Goal: Information Seeking & Learning: Understand process/instructions

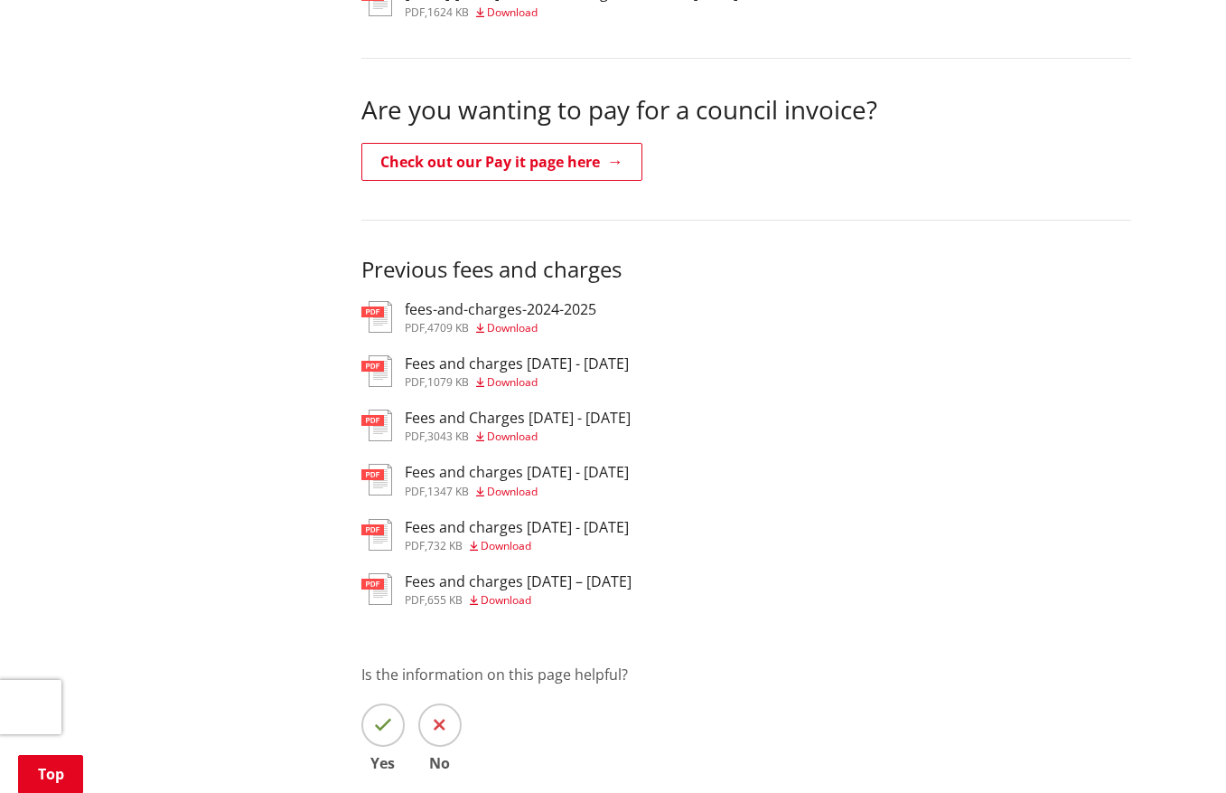
scroll to position [584, 0]
click at [514, 305] on h3 "fees-and-charges-2024-2025" at bounding box center [501, 308] width 192 height 17
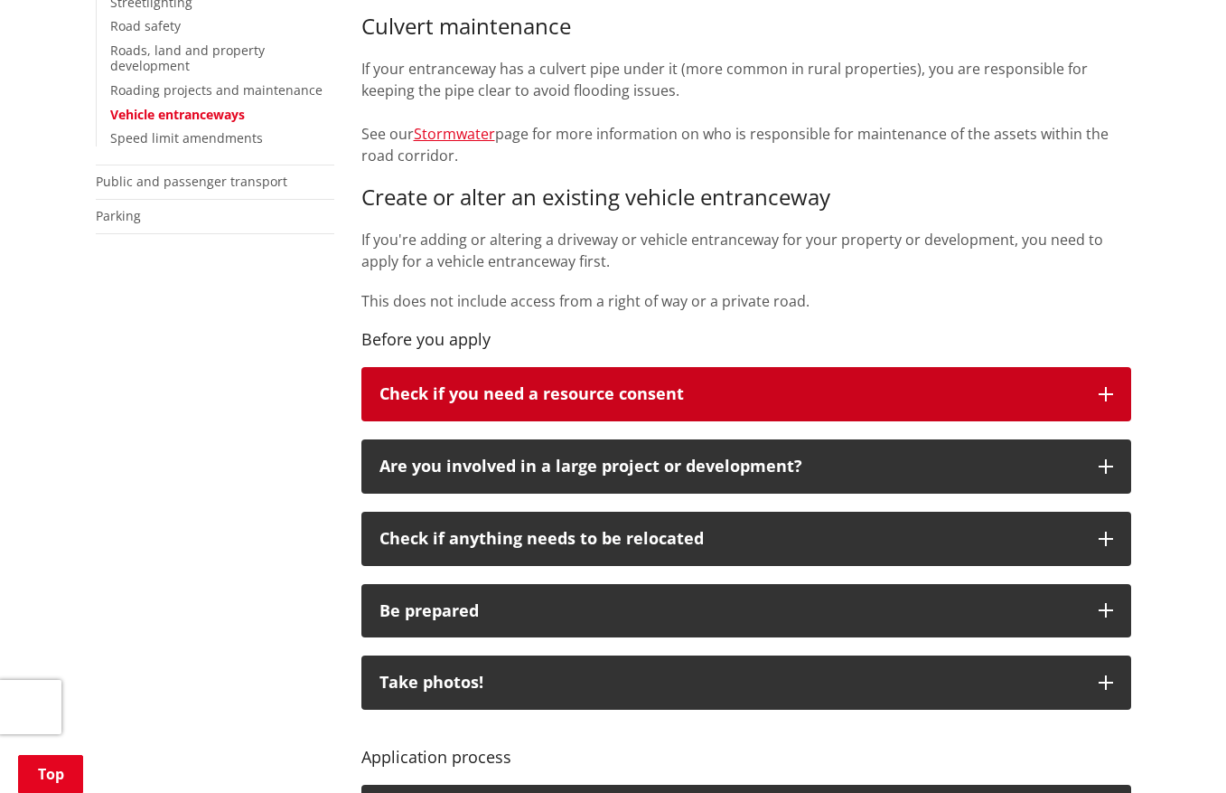
scroll to position [633, 0]
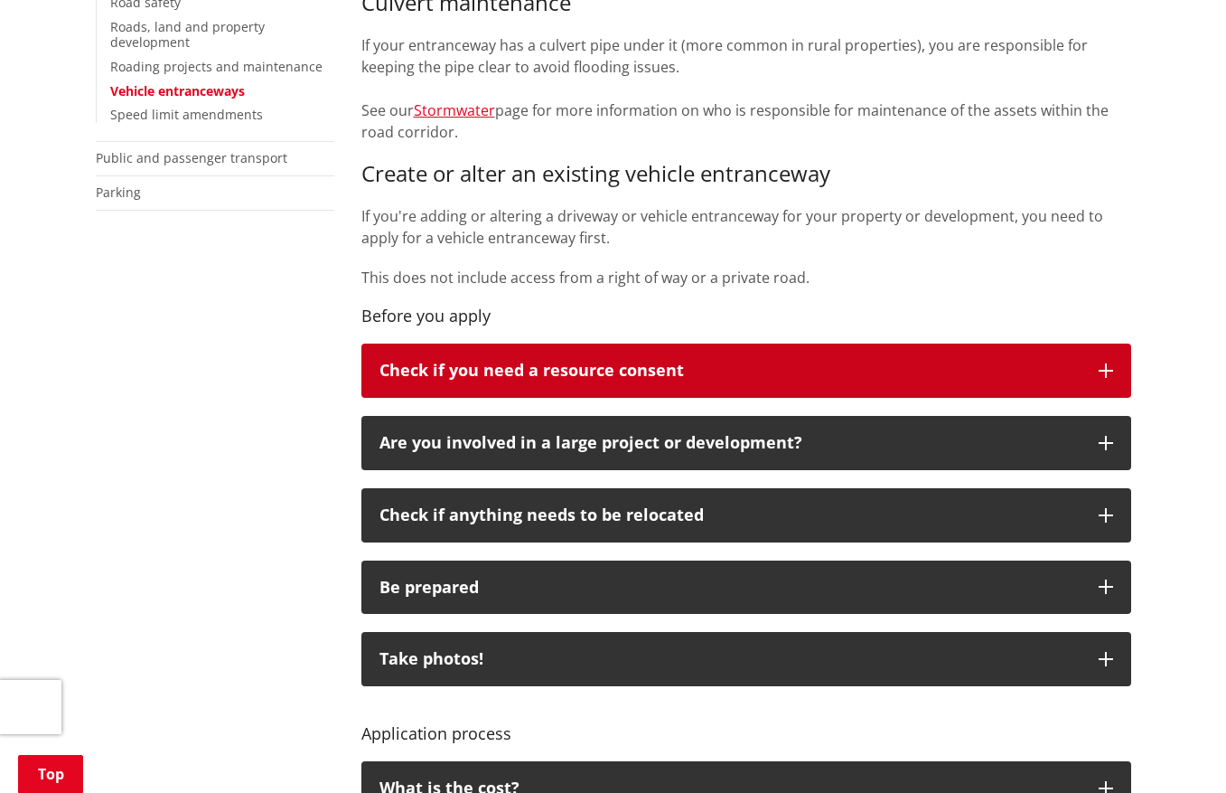
click at [625, 362] on p "Check if you need a resource consent" at bounding box center [730, 371] width 701 height 18
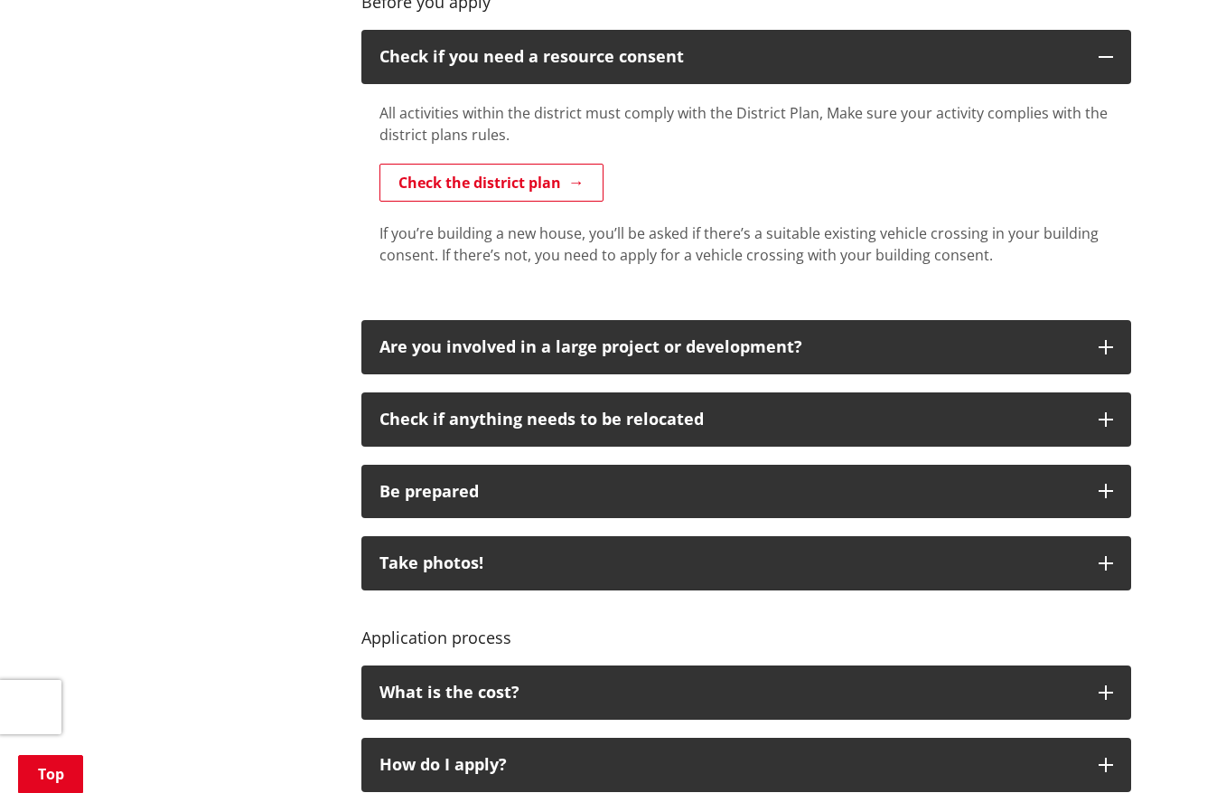
scroll to position [964, 0]
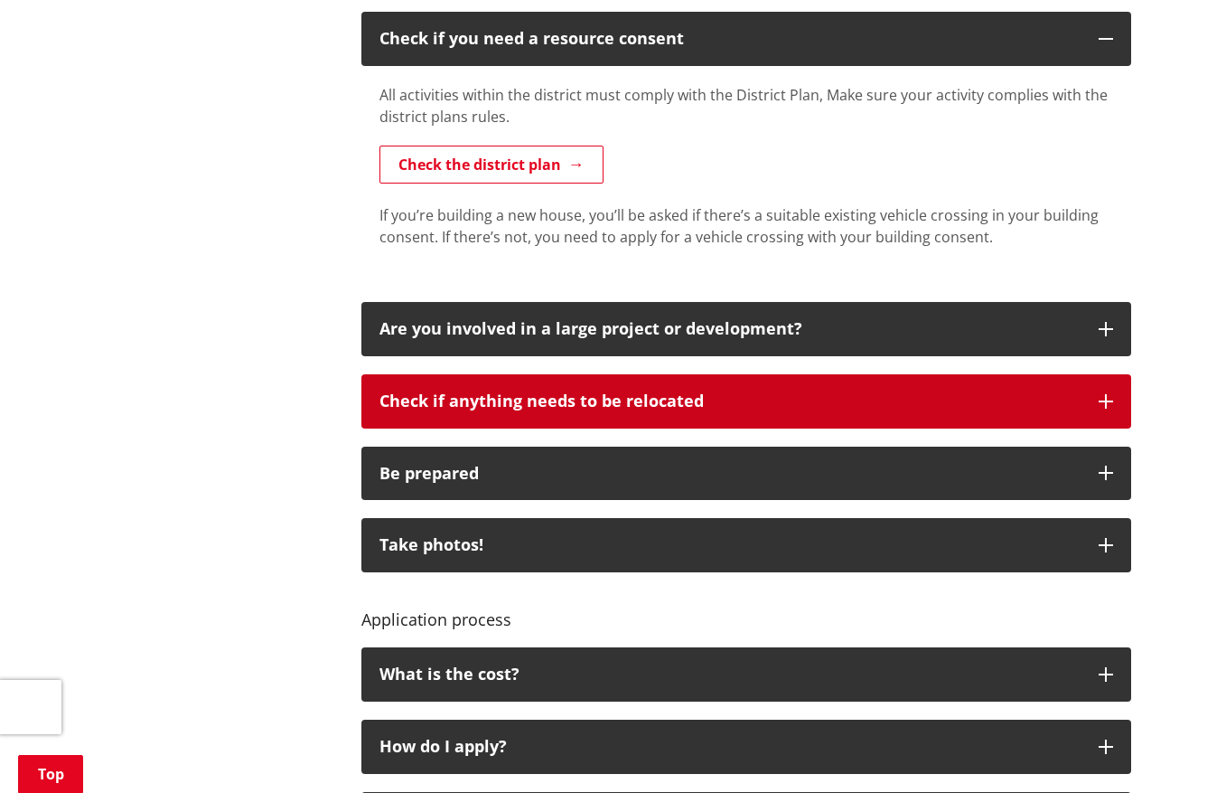
click at [626, 393] on p "Check if anything needs to be relocated" at bounding box center [730, 401] width 701 height 18
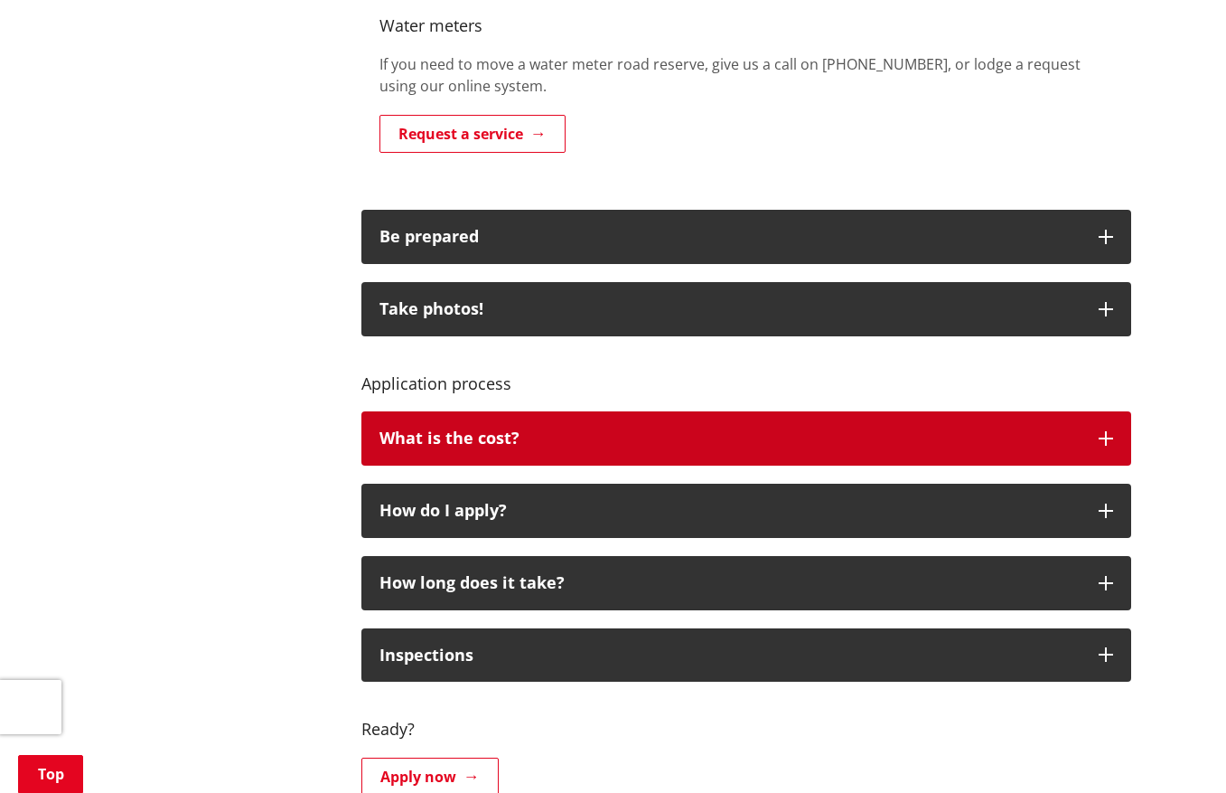
scroll to position [1741, 0]
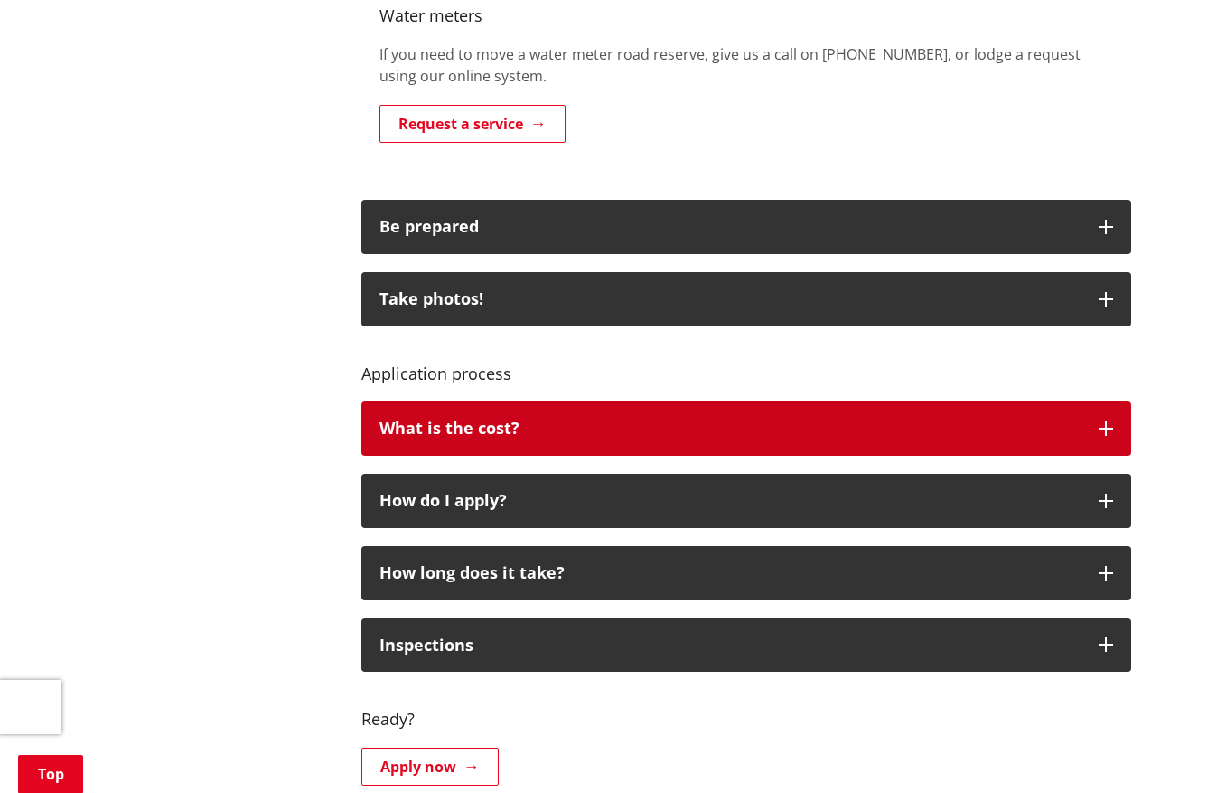
click at [579, 419] on div "What is the cost?" at bounding box center [730, 428] width 701 height 18
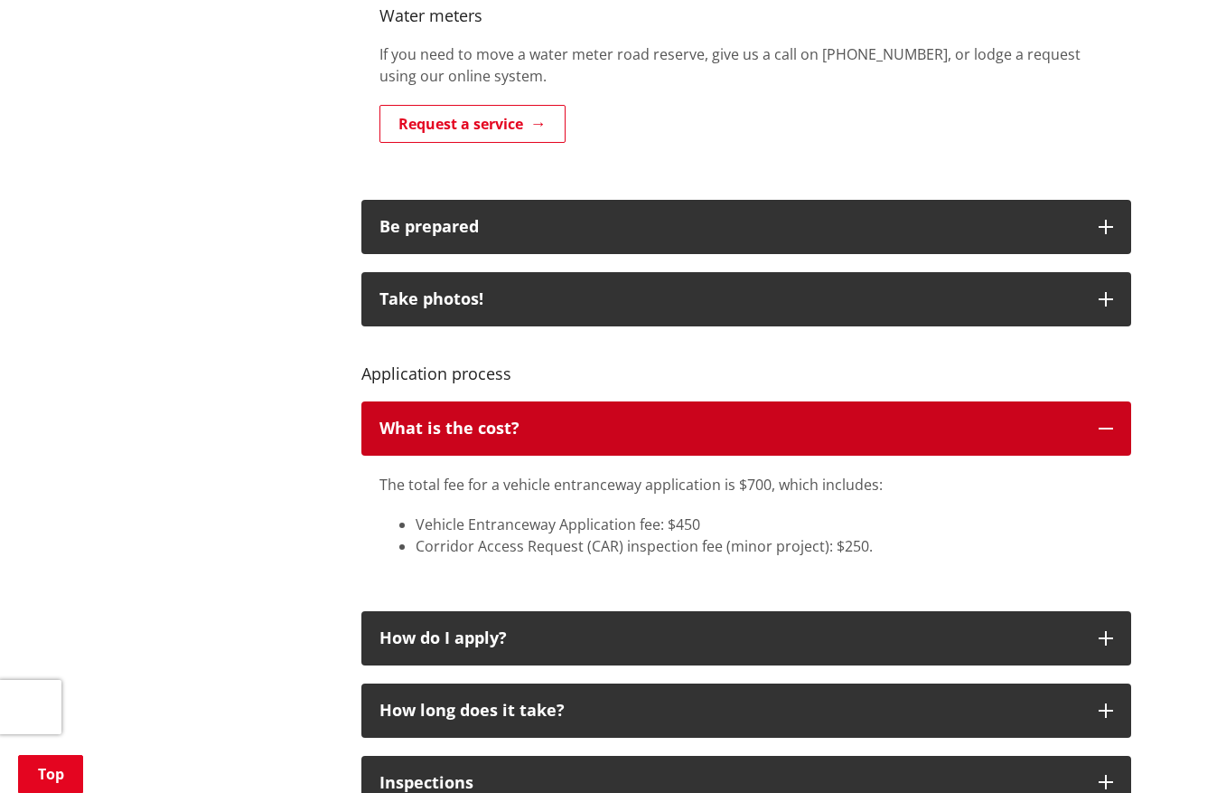
click at [579, 420] on div "What is the cost?" at bounding box center [730, 428] width 701 height 18
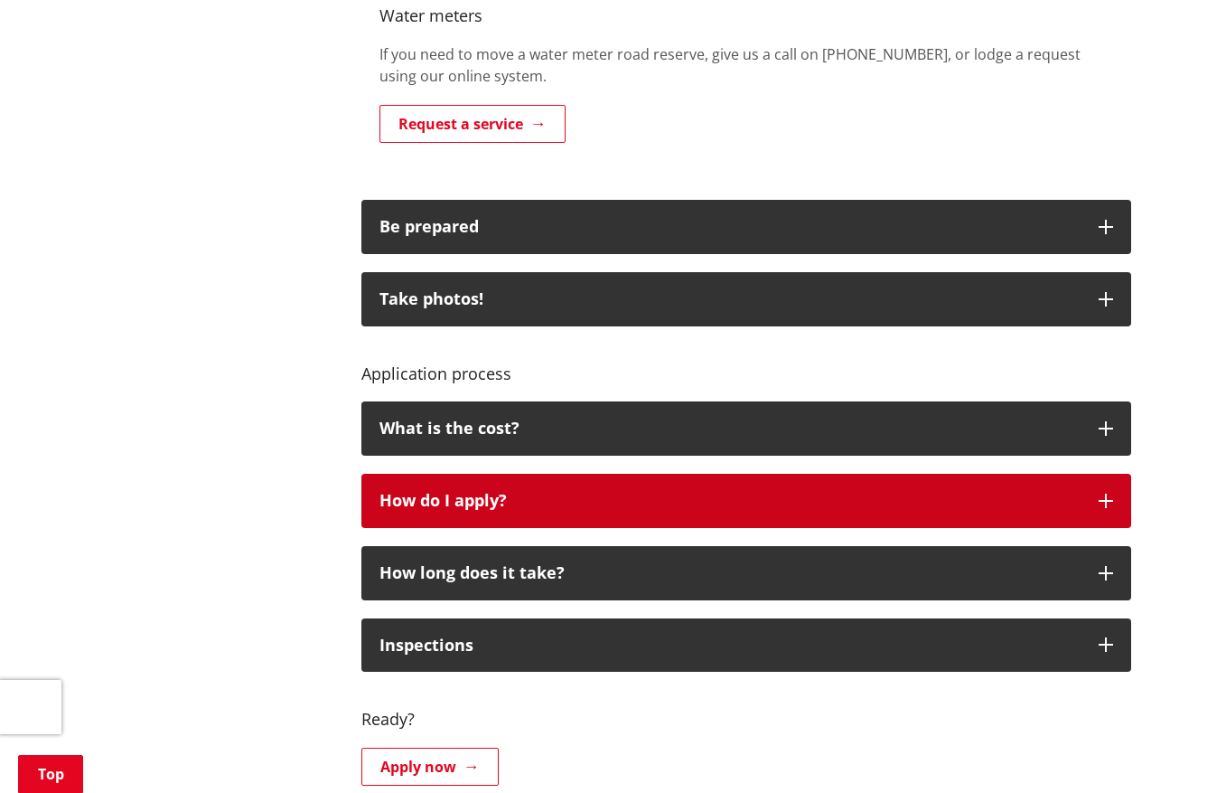
click at [575, 492] on div "How do I apply?" at bounding box center [730, 501] width 701 height 18
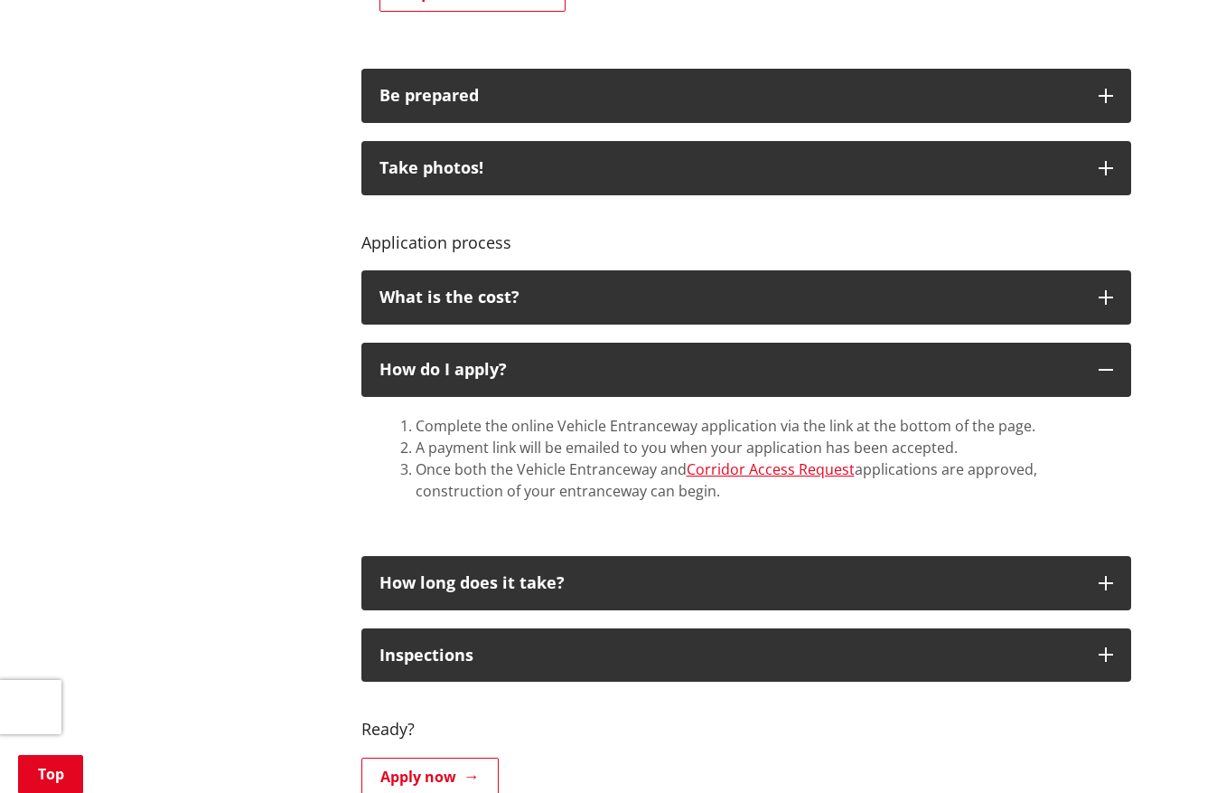
scroll to position [1882, 0]
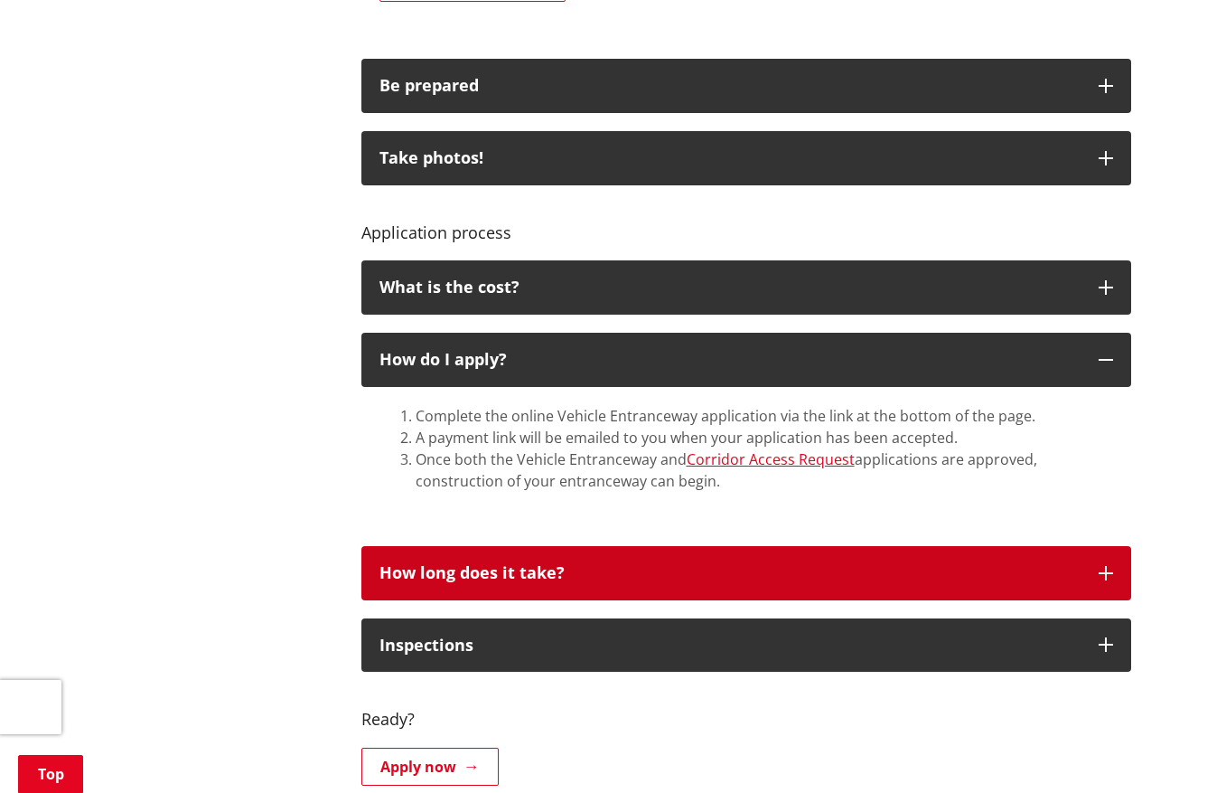
click at [559, 564] on div "How long does it take?" at bounding box center [730, 573] width 701 height 18
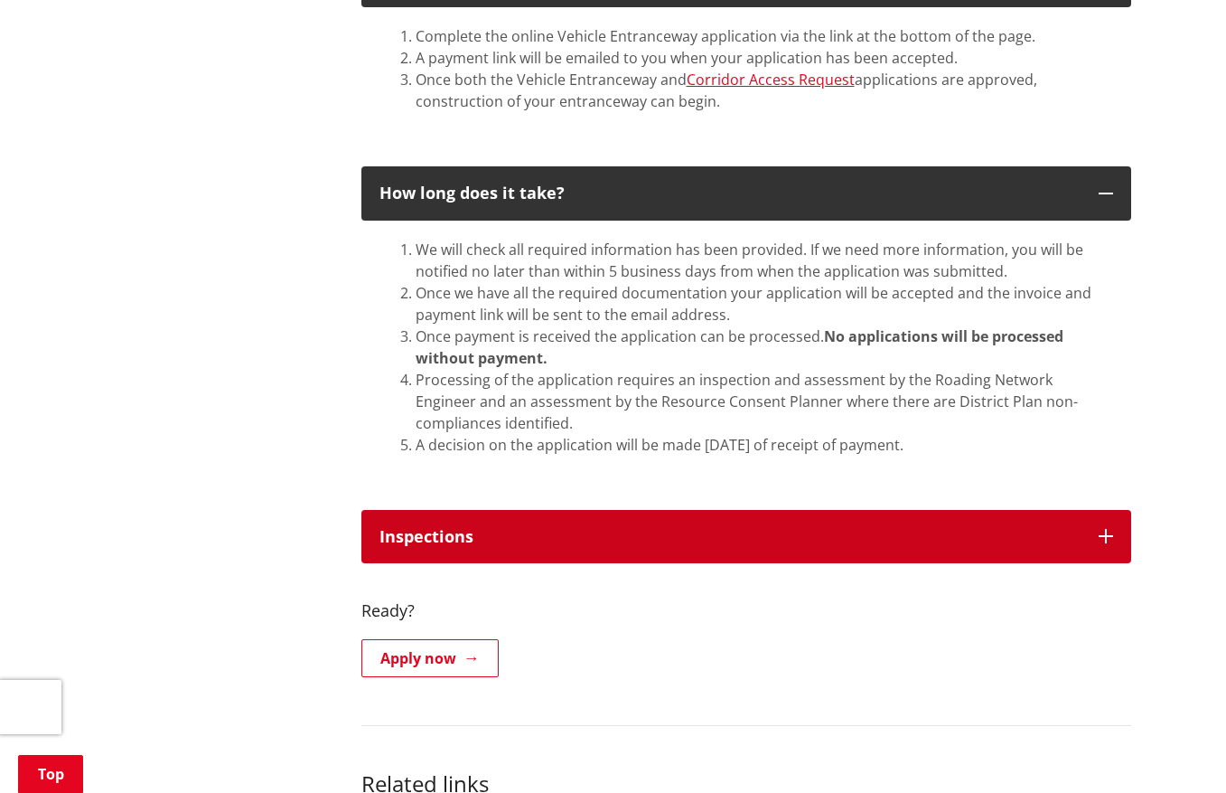
scroll to position [2268, 0]
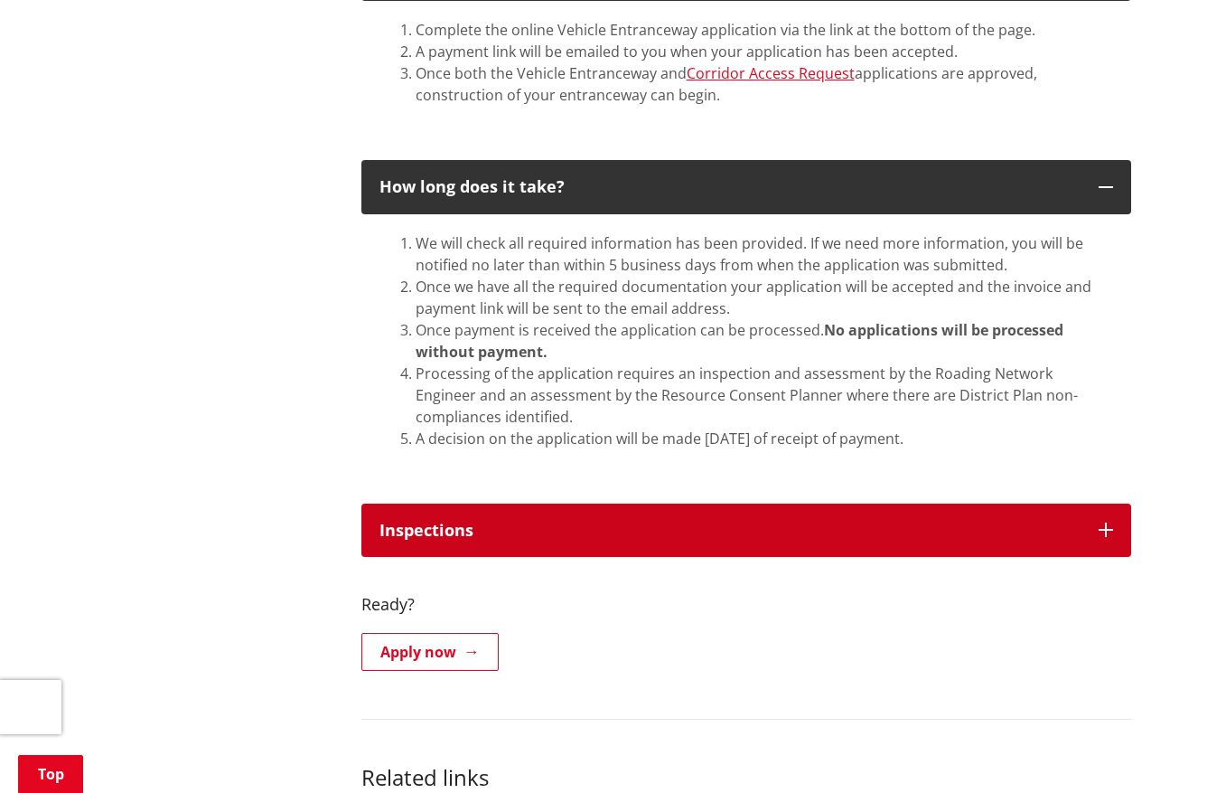
click at [606, 521] on div "Inspections" at bounding box center [730, 530] width 701 height 18
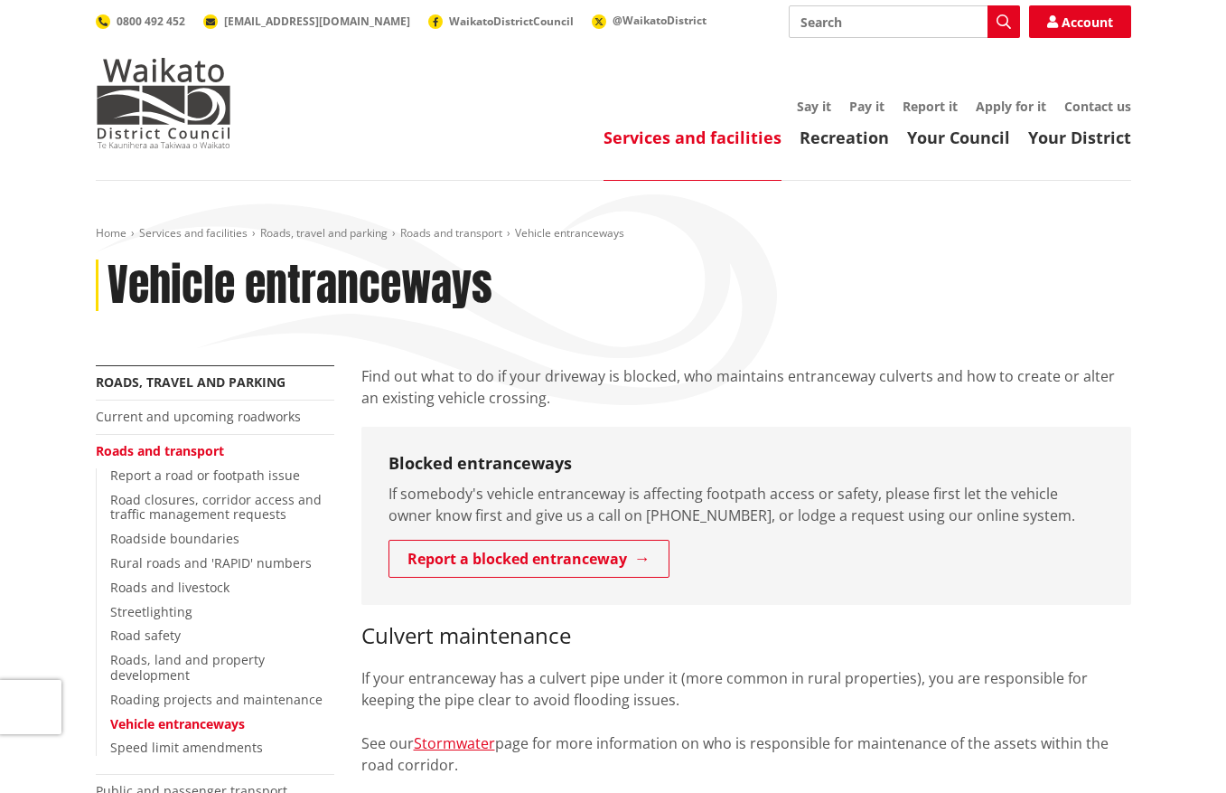
scroll to position [0, 0]
